Goal: Task Accomplishment & Management: Use online tool/utility

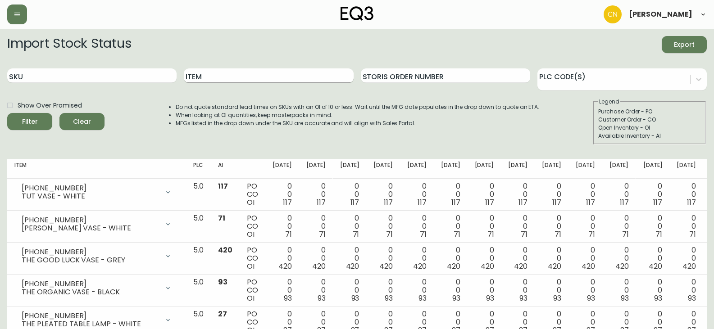
click at [212, 77] on input "Item" at bounding box center [268, 75] width 169 height 14
type input "monarch single"
click at [7, 113] on button "Filter" at bounding box center [29, 121] width 45 height 17
